Goal: Find contact information: Find contact information

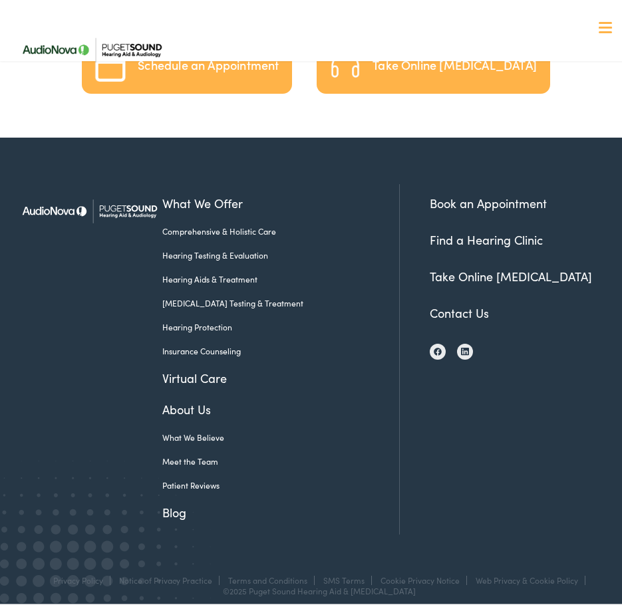
scroll to position [2761, 0]
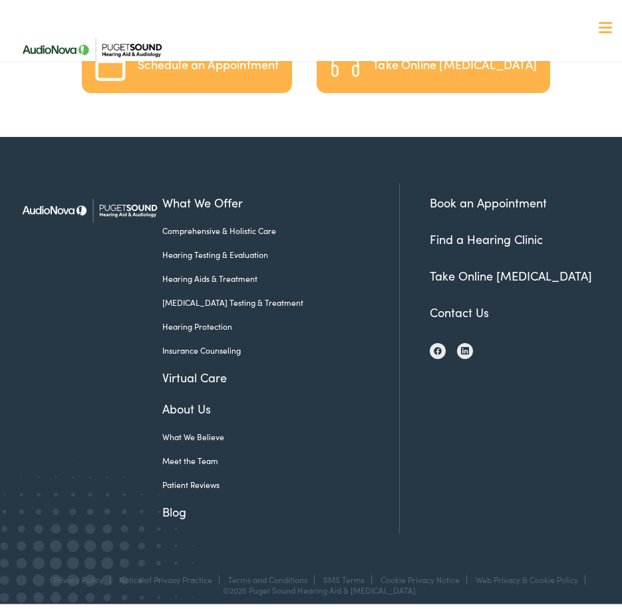
click at [452, 299] on link "Contact Us" at bounding box center [459, 307] width 59 height 17
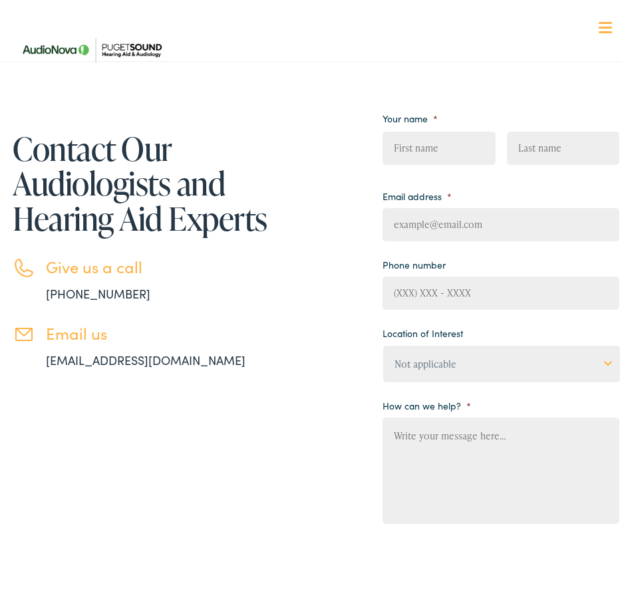
scroll to position [36, 0]
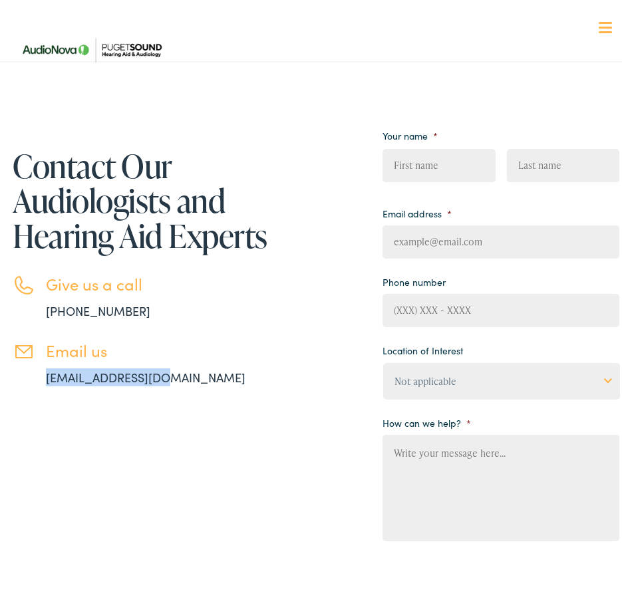
drag, startPoint x: 161, startPoint y: 373, endPoint x: 39, endPoint y: 376, distance: 122.4
click at [39, 376] on li "Email us [EMAIL_ADDRESS][DOMAIN_NAME]" at bounding box center [164, 359] width 303 height 45
